Goal: Information Seeking & Learning: Learn about a topic

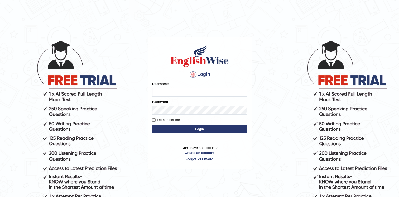
type input "Afreen11"
click at [196, 129] on button "Login" at bounding box center [199, 129] width 95 height 8
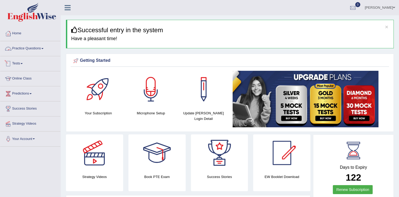
click at [40, 49] on link "Practice Questions" at bounding box center [30, 47] width 60 height 13
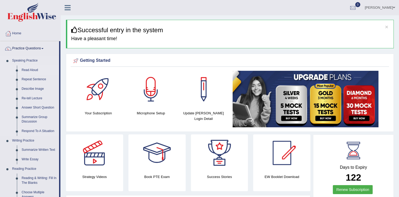
click at [25, 68] on link "Read Aloud" at bounding box center [39, 69] width 40 height 9
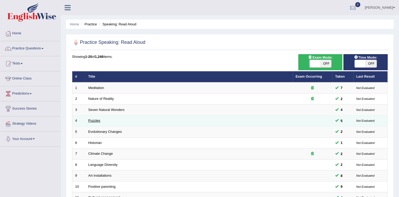
click at [95, 121] on link "Puzzles" at bounding box center [94, 120] width 12 height 4
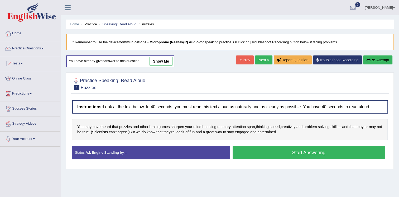
click at [287, 153] on button "Start Answering" at bounding box center [309, 152] width 153 height 13
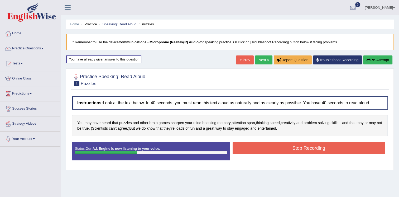
click at [260, 151] on button "Stop Recording" at bounding box center [309, 148] width 153 height 12
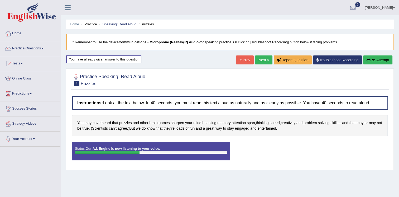
click at [260, 151] on div "Status: Our A.I. Engine is now listening to your voice. Start Answering Stop Re…" at bounding box center [230, 154] width 316 height 24
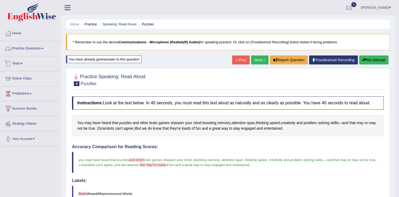
drag, startPoint x: 42, startPoint y: 50, endPoint x: 41, endPoint y: 55, distance: 5.7
click at [42, 50] on link "Practice Questions" at bounding box center [30, 47] width 60 height 13
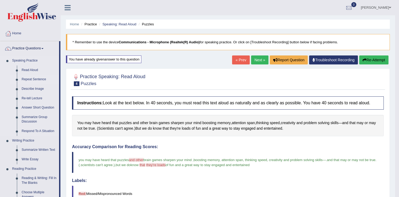
click at [27, 79] on link "Repeat Sentence" at bounding box center [39, 79] width 40 height 9
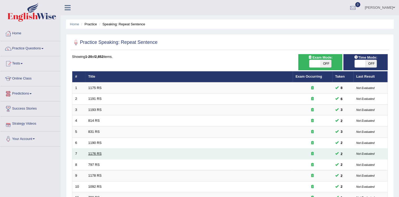
click at [92, 152] on link "1176 RS" at bounding box center [94, 153] width 13 height 4
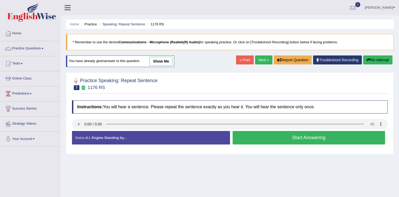
click at [299, 139] on button "Start Answering" at bounding box center [309, 137] width 153 height 13
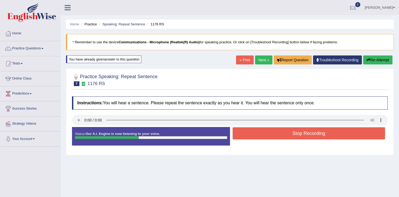
click at [293, 132] on button "Stop Recording" at bounding box center [309, 133] width 153 height 12
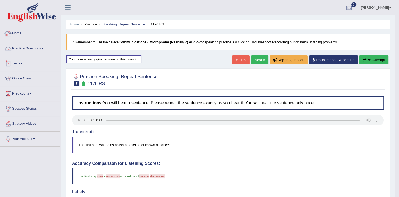
click at [40, 45] on link "Practice Questions" at bounding box center [30, 47] width 60 height 13
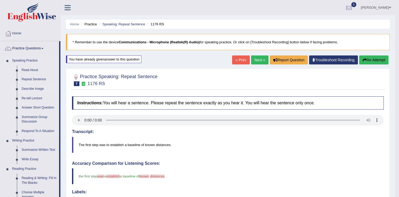
click at [28, 87] on link "Describe Image" at bounding box center [39, 88] width 40 height 9
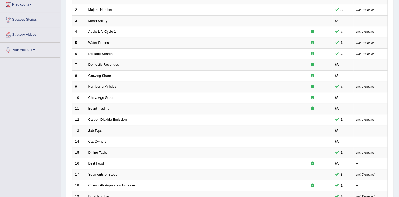
scroll to position [151, 0]
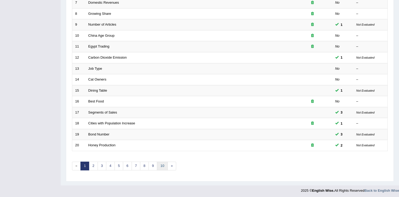
click at [163, 163] on link "10" at bounding box center [162, 165] width 11 height 9
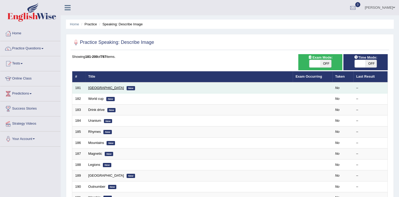
drag, startPoint x: 0, startPoint y: 0, endPoint x: 93, endPoint y: 88, distance: 128.0
click at [93, 88] on link "[GEOGRAPHIC_DATA]" at bounding box center [106, 88] width 36 height 4
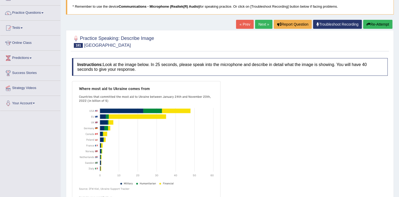
scroll to position [49, 0]
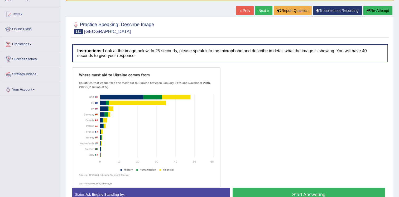
click at [263, 9] on link "Next »" at bounding box center [263, 10] width 17 height 9
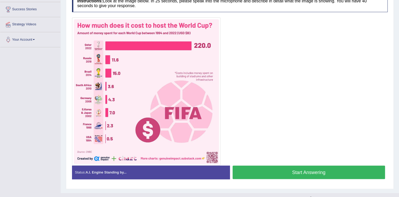
scroll to position [101, 0]
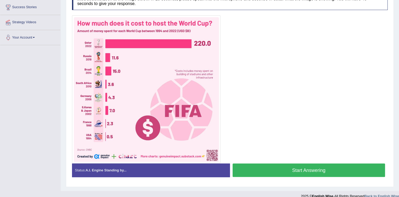
click at [279, 170] on button "Start Answering" at bounding box center [309, 169] width 153 height 13
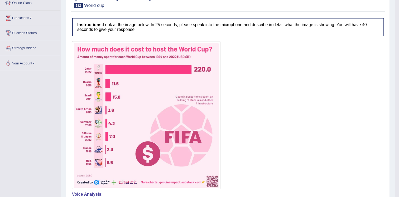
scroll to position [0, 0]
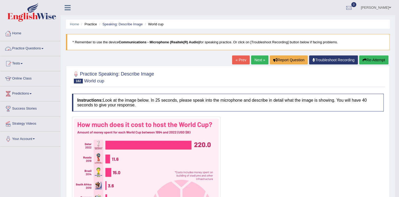
click at [42, 49] on link "Practice Questions" at bounding box center [30, 47] width 60 height 13
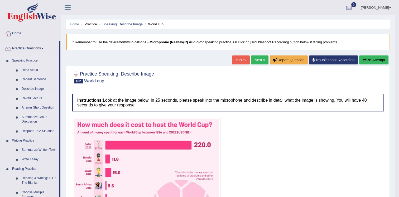
click at [30, 96] on link "Re-tell Lecture" at bounding box center [39, 98] width 40 height 9
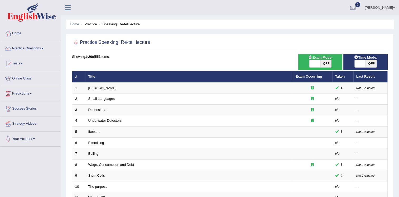
click at [103, 89] on link "[PERSON_NAME]" at bounding box center [102, 88] width 28 height 4
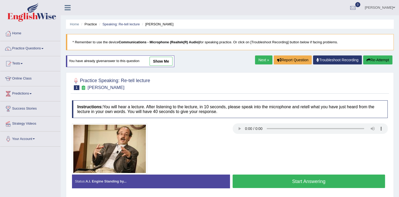
click at [163, 63] on link "show me" at bounding box center [161, 61] width 23 height 9
click at [163, 63] on div "Home Practice Speaking: Re-tell lecture Amory Lovins * Remember to use the devi…" at bounding box center [230, 132] width 339 height 264
drag, startPoint x: 163, startPoint y: 63, endPoint x: 159, endPoint y: 17, distance: 46.1
click at [159, 17] on div "Home Practice Speaking: Re-tell lecture Amory Lovins * Remember to use the devi…" at bounding box center [230, 132] width 339 height 264
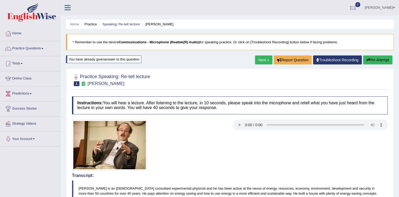
click at [28, 46] on link "Practice Questions" at bounding box center [30, 47] width 60 height 13
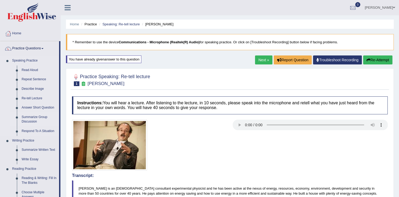
click at [32, 116] on link "Summarize Group Discussion" at bounding box center [39, 119] width 40 height 14
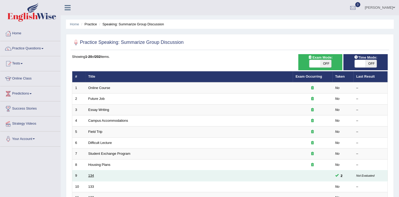
click at [92, 174] on link "134" at bounding box center [91, 175] width 6 height 4
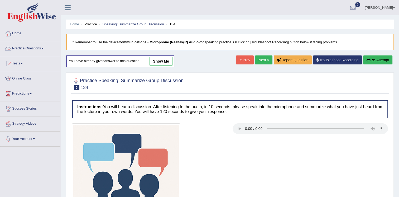
click at [162, 62] on link "show me" at bounding box center [161, 61] width 23 height 9
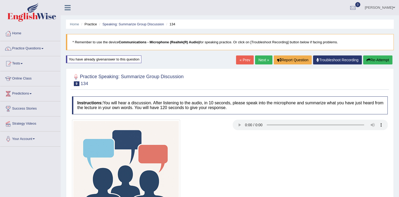
click at [265, 60] on link "Next »" at bounding box center [263, 59] width 17 height 9
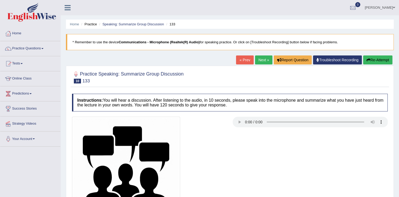
click at [43, 49] on span at bounding box center [42, 48] width 2 height 1
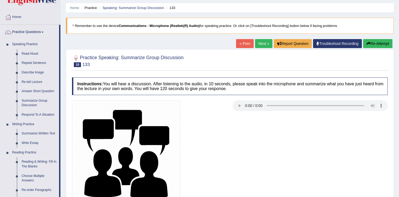
scroll to position [14, 0]
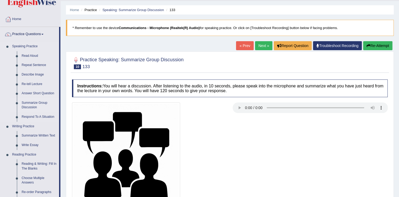
click at [24, 106] on link "Summarize Group Discussion" at bounding box center [39, 105] width 40 height 14
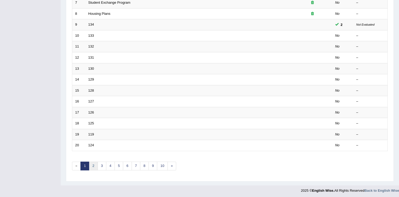
click at [95, 164] on link "2" at bounding box center [93, 165] width 9 height 9
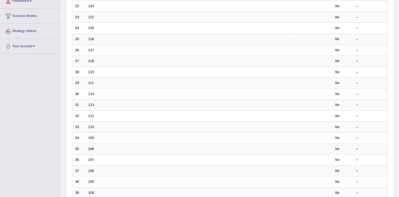
scroll to position [151, 0]
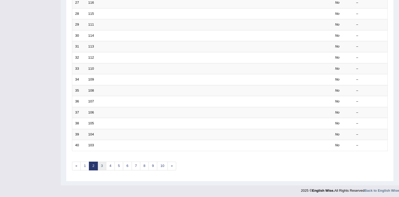
click at [101, 167] on link "3" at bounding box center [102, 165] width 9 height 9
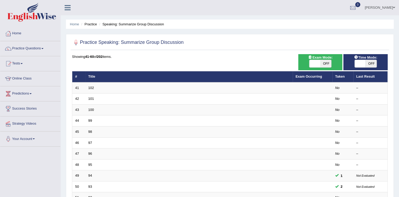
scroll to position [39, 0]
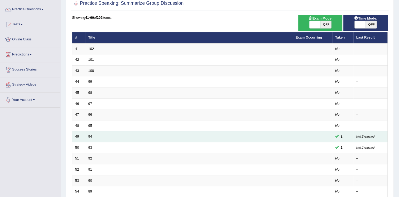
click at [91, 138] on td "94" at bounding box center [188, 136] width 207 height 11
click at [89, 136] on link "94" at bounding box center [90, 136] width 4 height 4
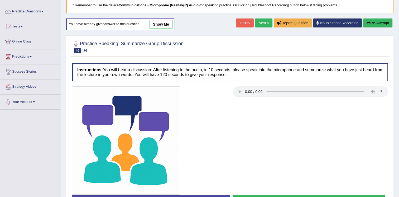
scroll to position [36, 0]
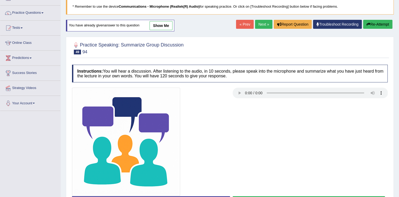
click at [152, 27] on link "show me" at bounding box center [161, 25] width 23 height 9
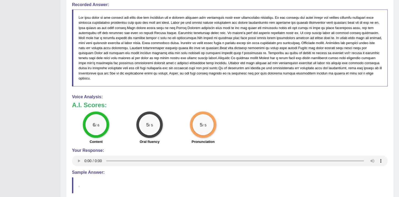
scroll to position [364, 0]
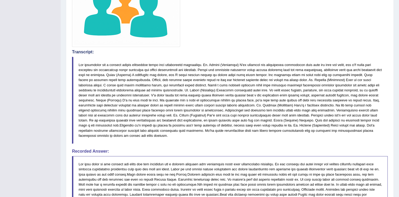
scroll to position [0, 0]
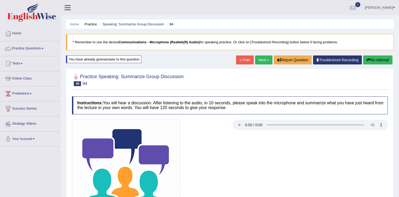
click at [310, 88] on div "Practice Speaking: Summarize Group Discussion 49 94" at bounding box center [230, 80] width 318 height 18
click at [310, 87] on div at bounding box center [230, 80] width 316 height 16
click at [253, 85] on div at bounding box center [230, 80] width 316 height 16
click at [40, 49] on link "Practice Questions" at bounding box center [30, 47] width 60 height 13
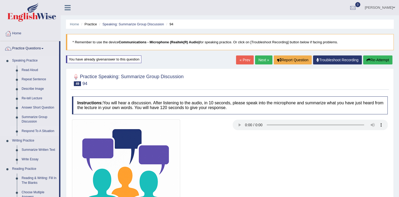
click at [39, 129] on link "Respond To A Situation" at bounding box center [39, 130] width 40 height 9
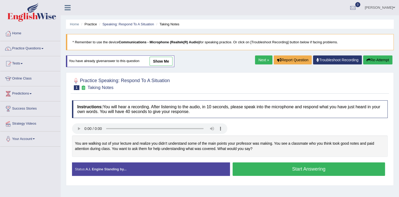
click at [159, 59] on link "show me" at bounding box center [161, 61] width 23 height 9
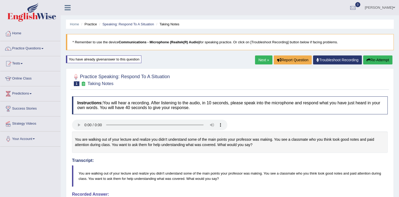
scroll to position [136, 0]
